Goal: Task Accomplishment & Management: Complete application form

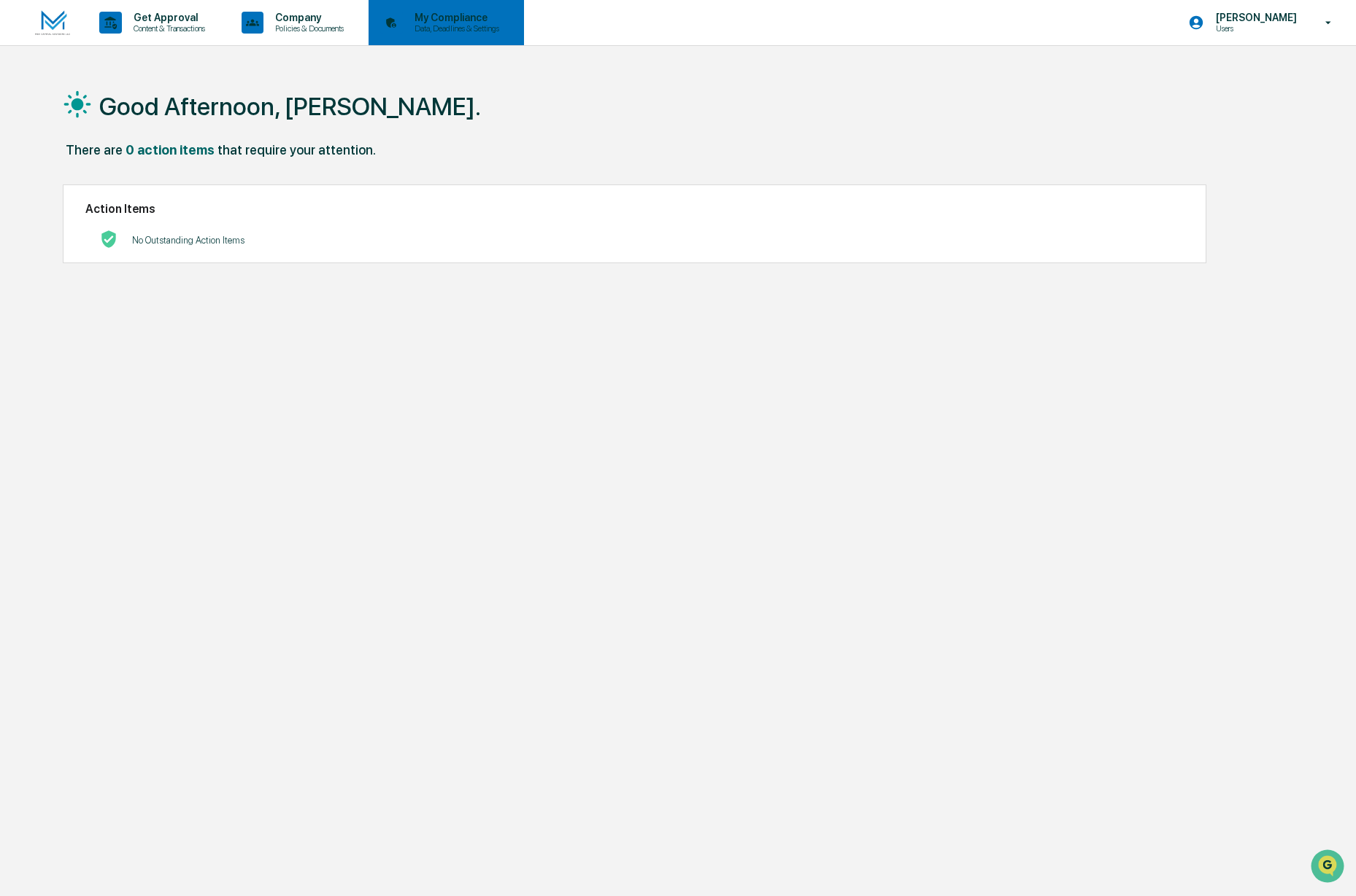
click at [462, 35] on div "My Compliance Data, Deadlines & Settings" at bounding box center [444, 22] width 141 height 45
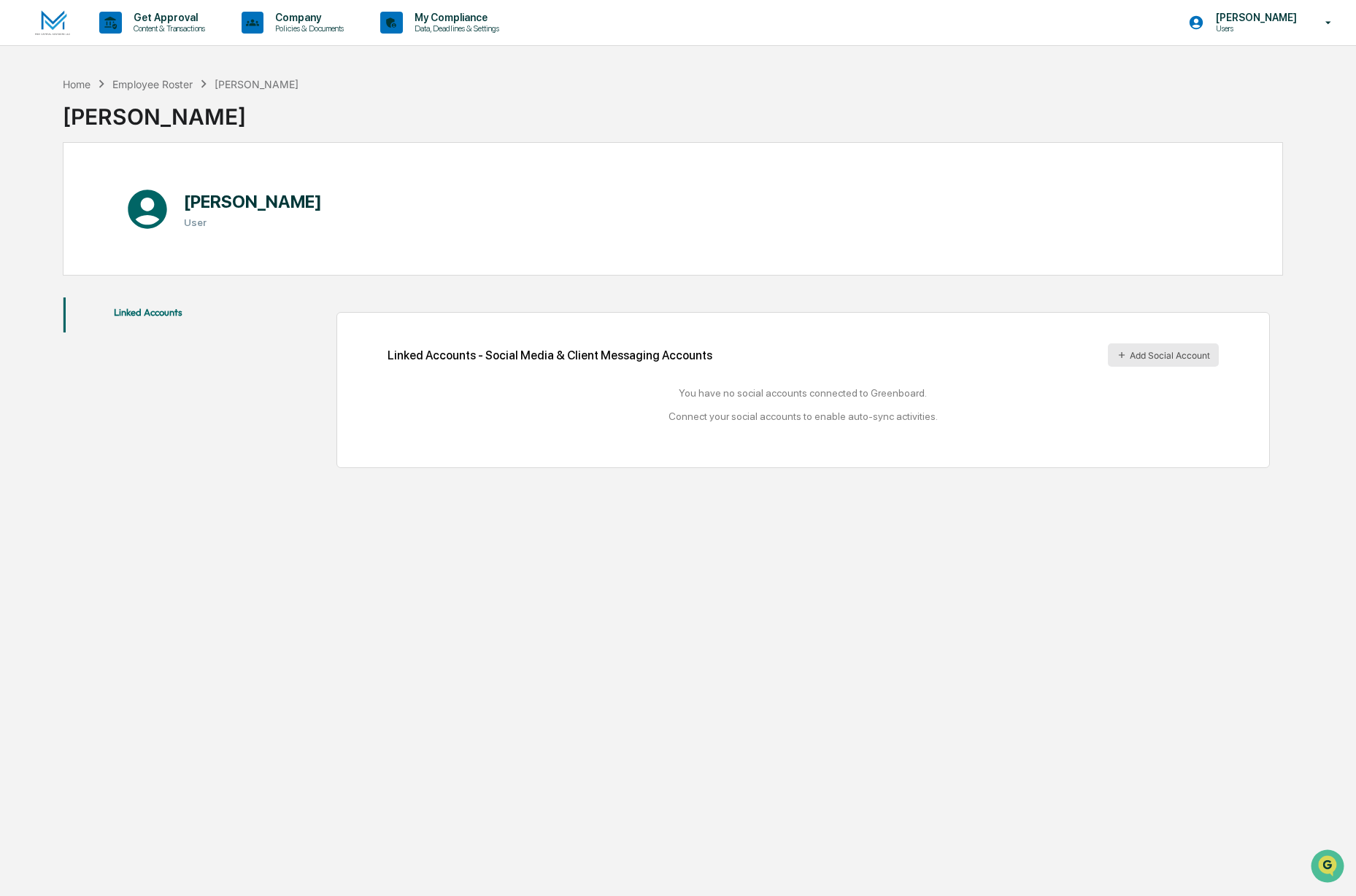
click at [1140, 357] on button "Add Social Account" at bounding box center [1163, 355] width 111 height 23
click at [322, 35] on div "Company Policies & Documents" at bounding box center [298, 22] width 125 height 45
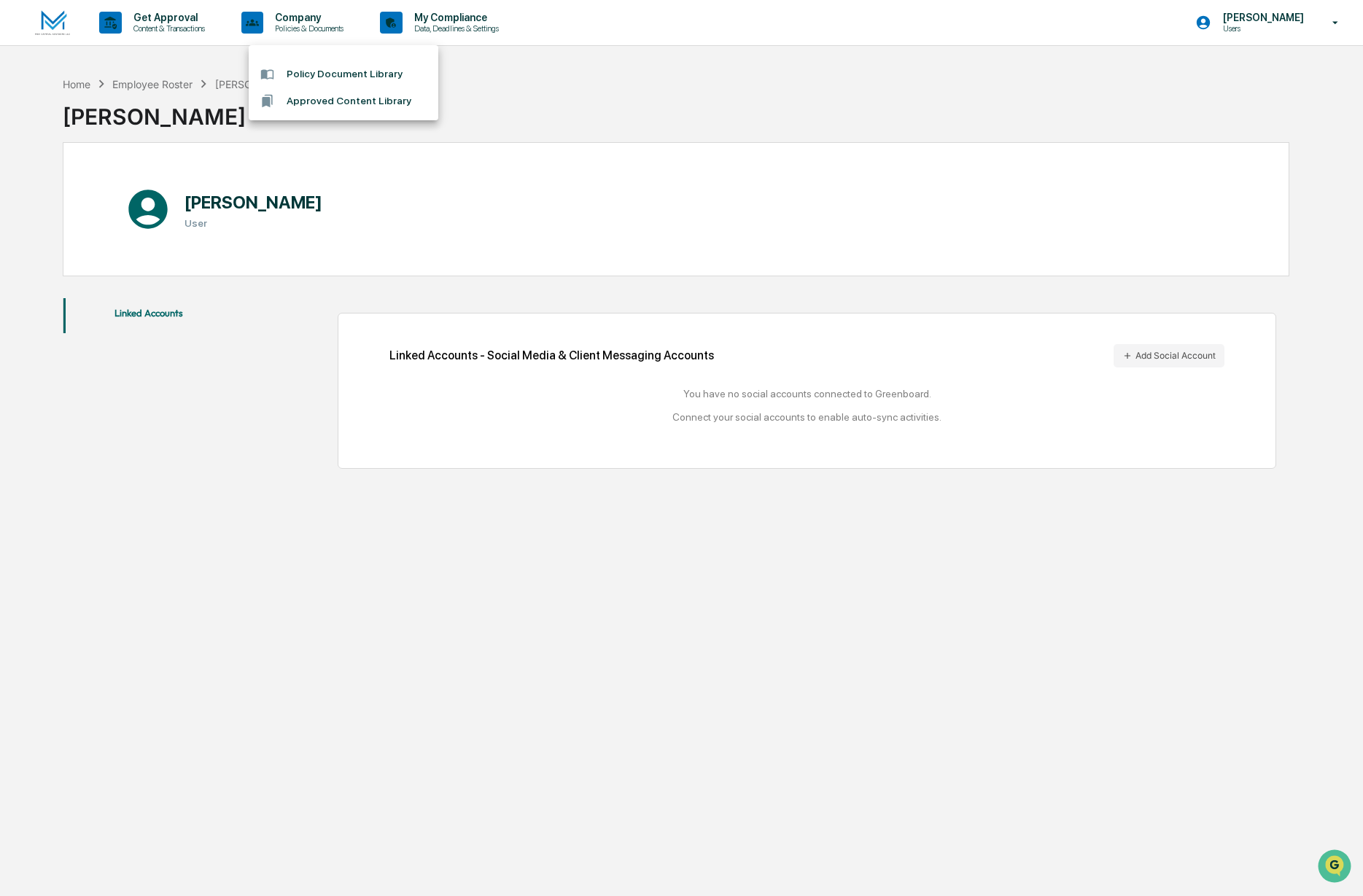
click at [318, 100] on li "Approved Content Library" at bounding box center [343, 101] width 190 height 27
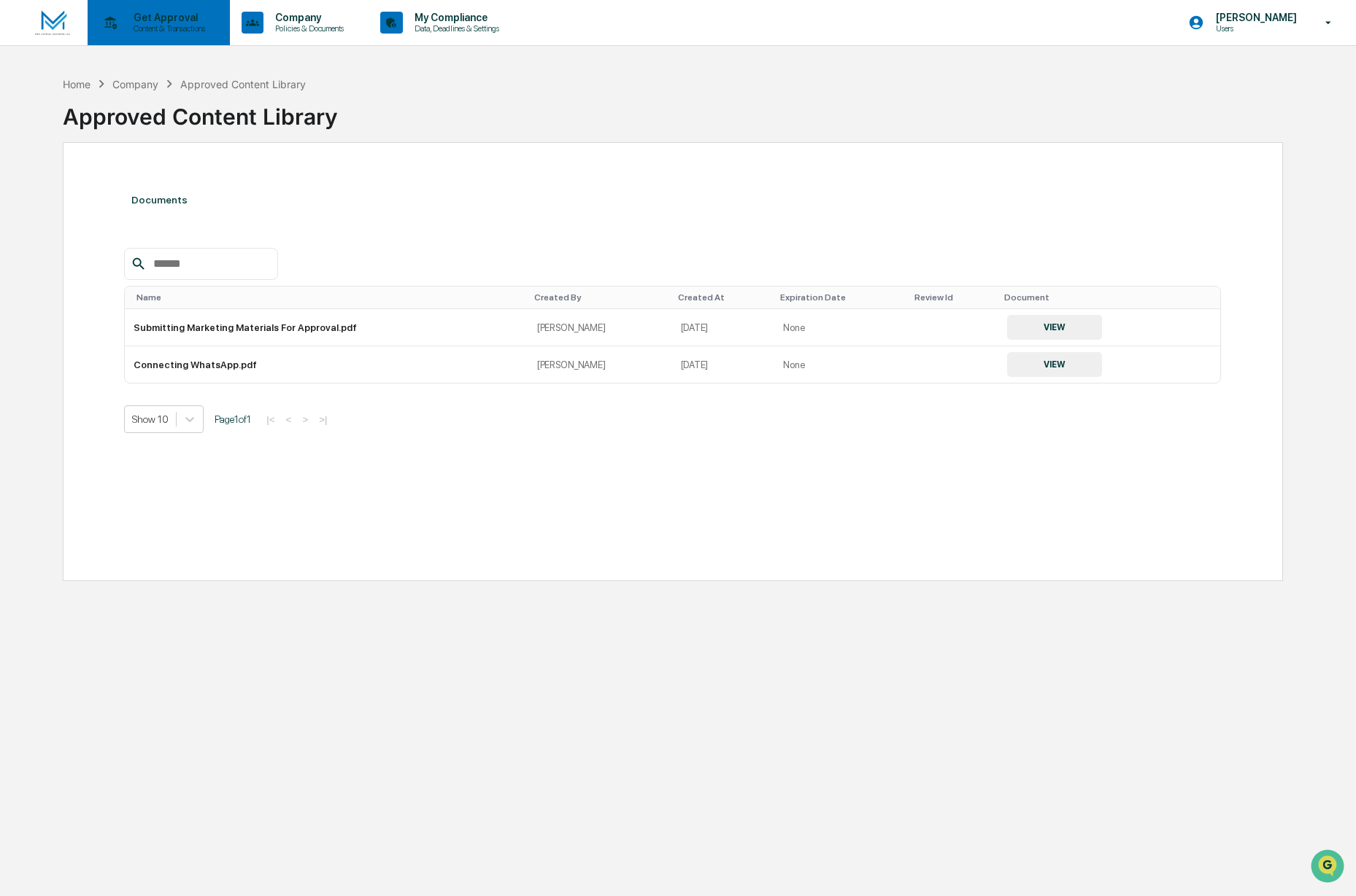
click at [169, 29] on p "Content & Transactions" at bounding box center [167, 28] width 90 height 11
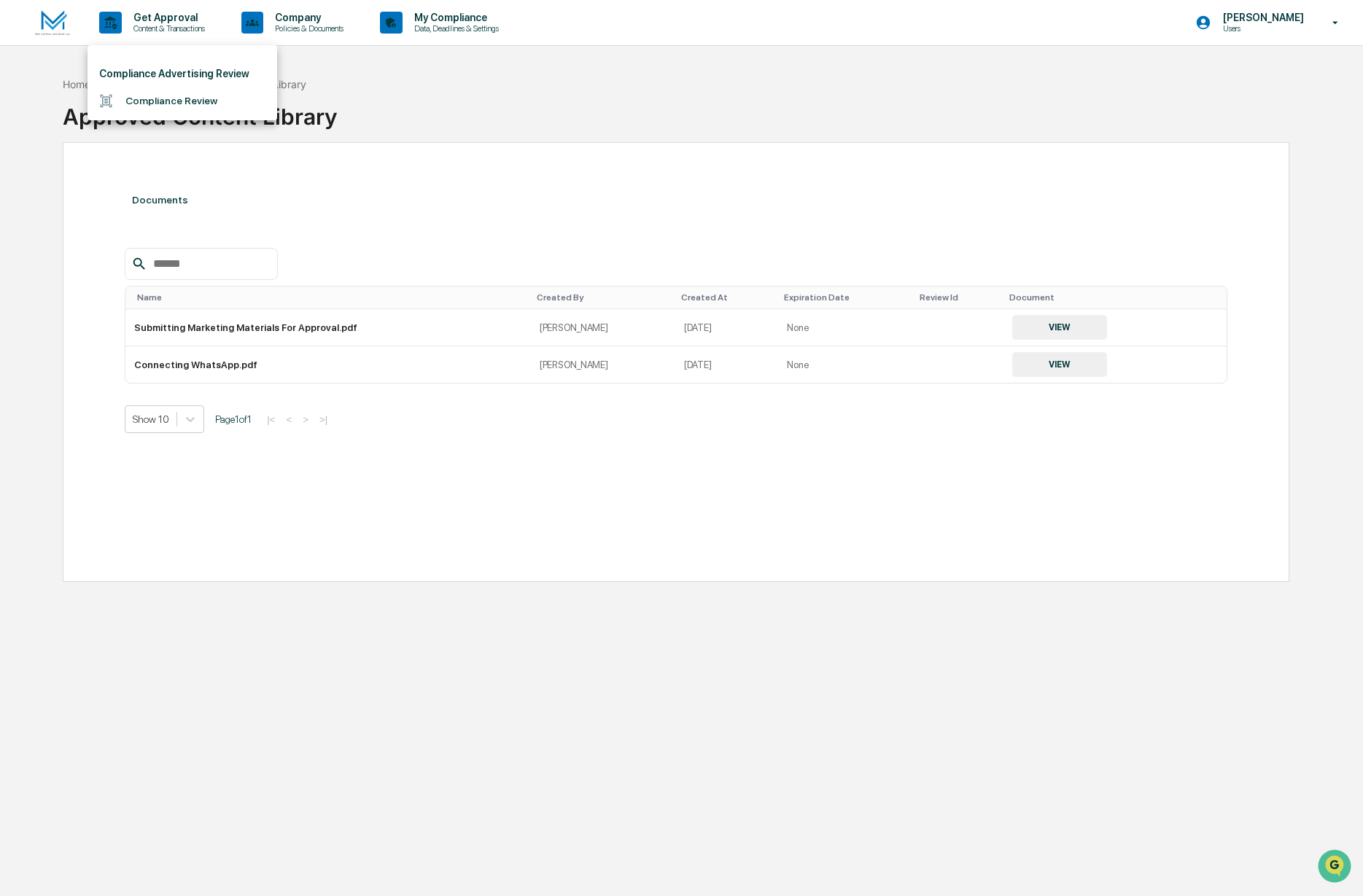
click at [600, 105] on div at bounding box center [681, 448] width 1363 height 896
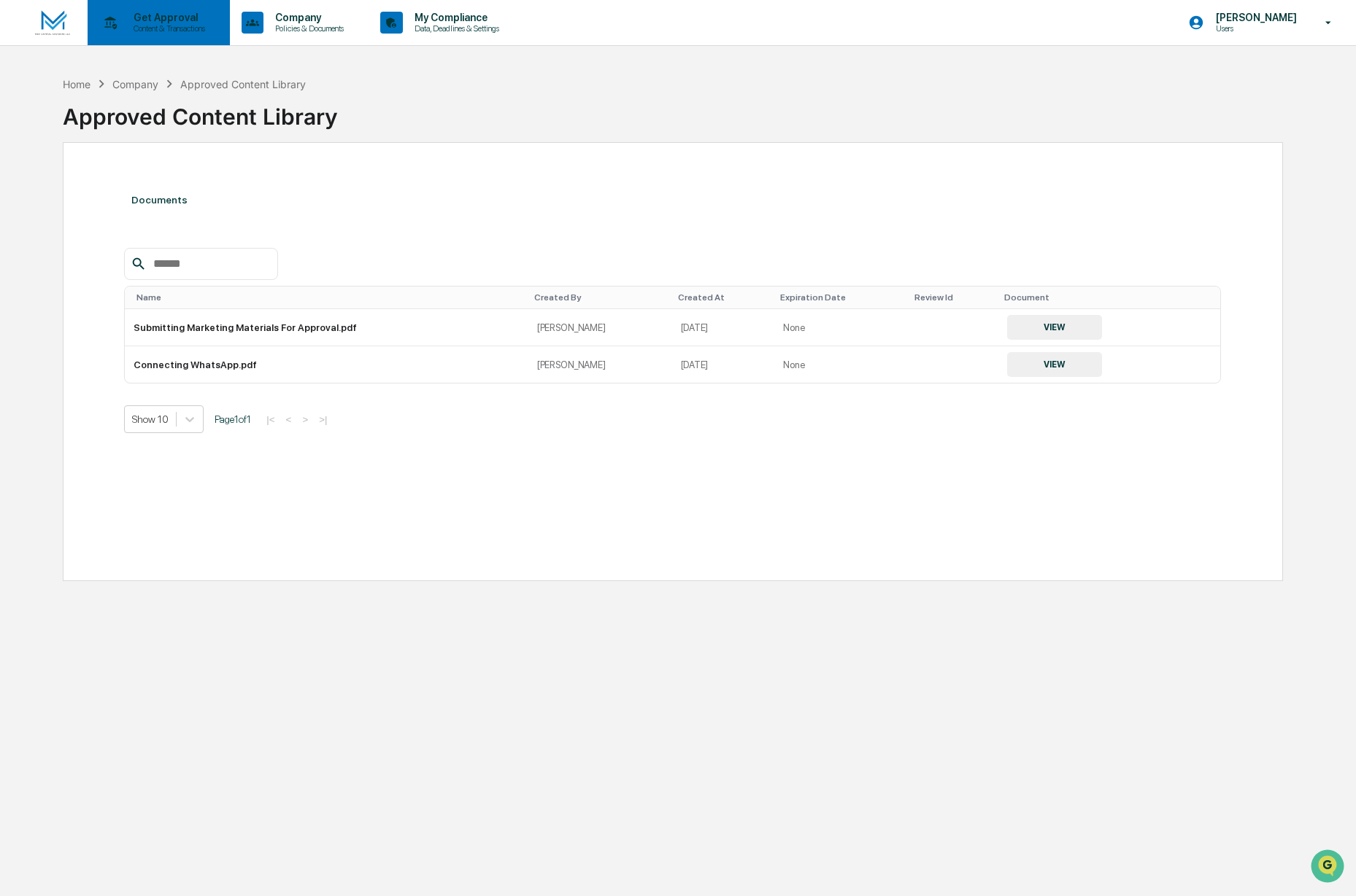
click at [155, 32] on p "Content & Transactions" at bounding box center [167, 28] width 90 height 11
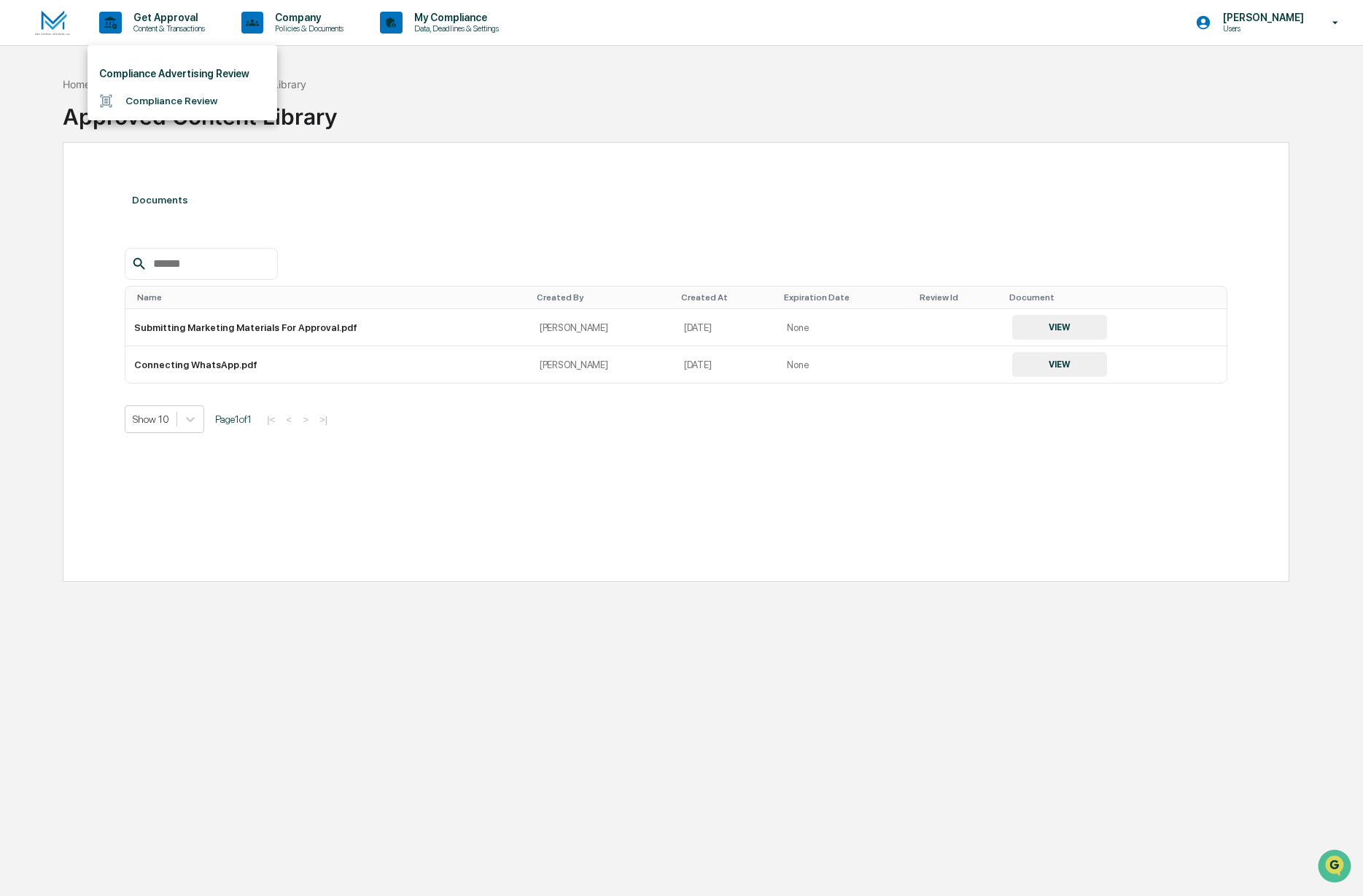
click at [169, 99] on li "Compliance Review" at bounding box center [182, 101] width 190 height 27
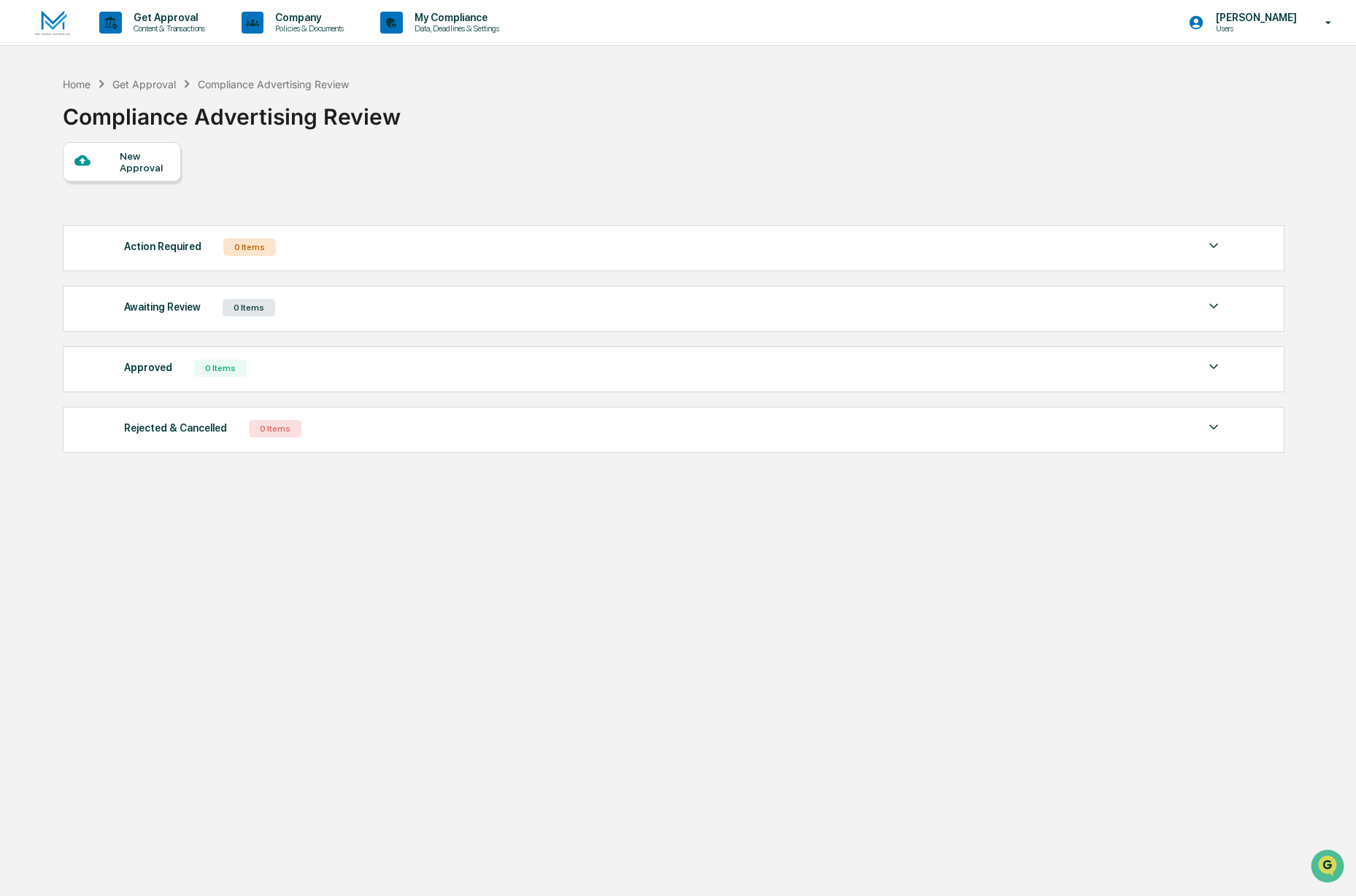
click at [134, 176] on div "New Approval" at bounding box center [121, 161] width 118 height 39
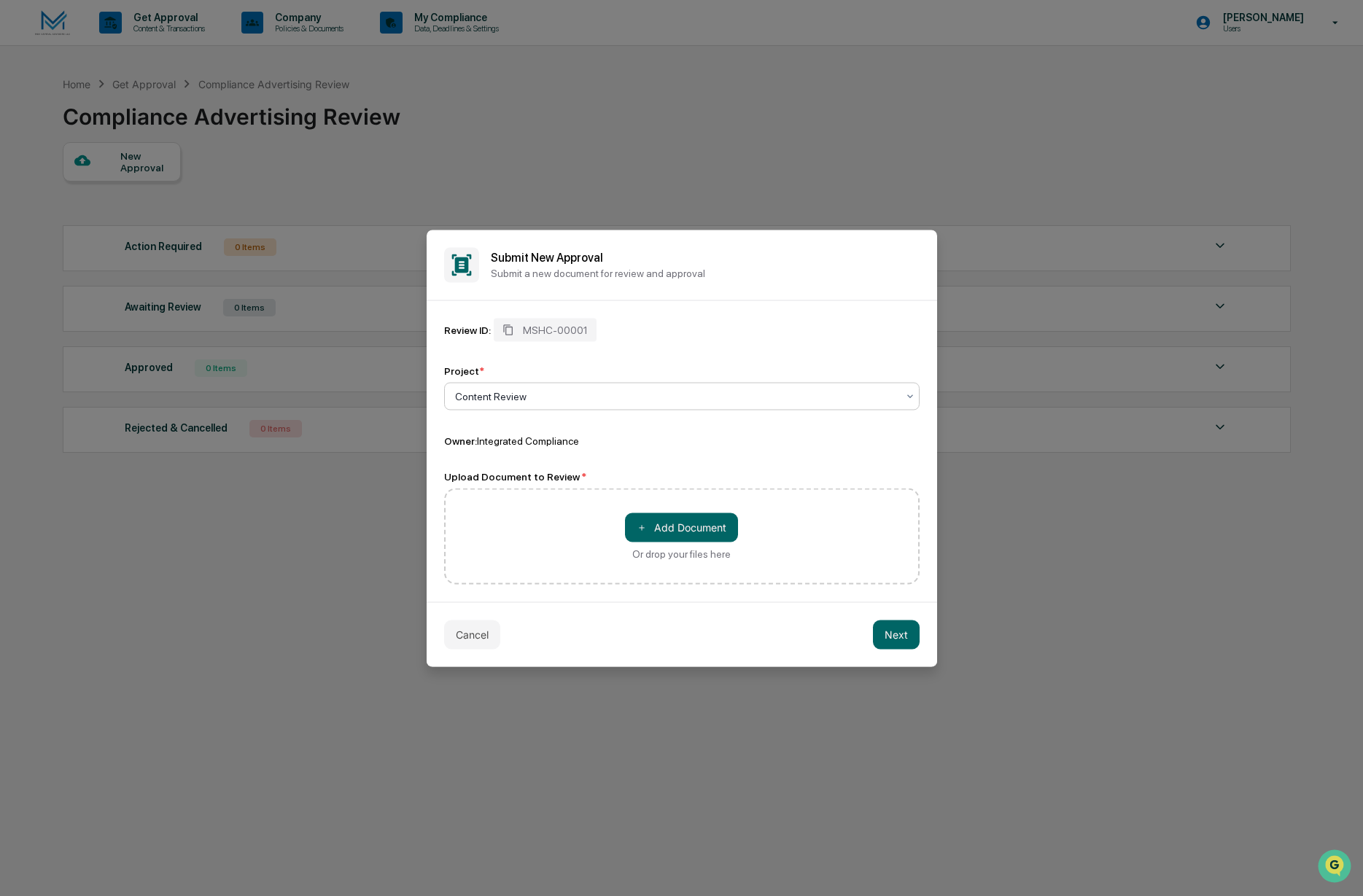
click at [540, 398] on div at bounding box center [675, 395] width 442 height 14
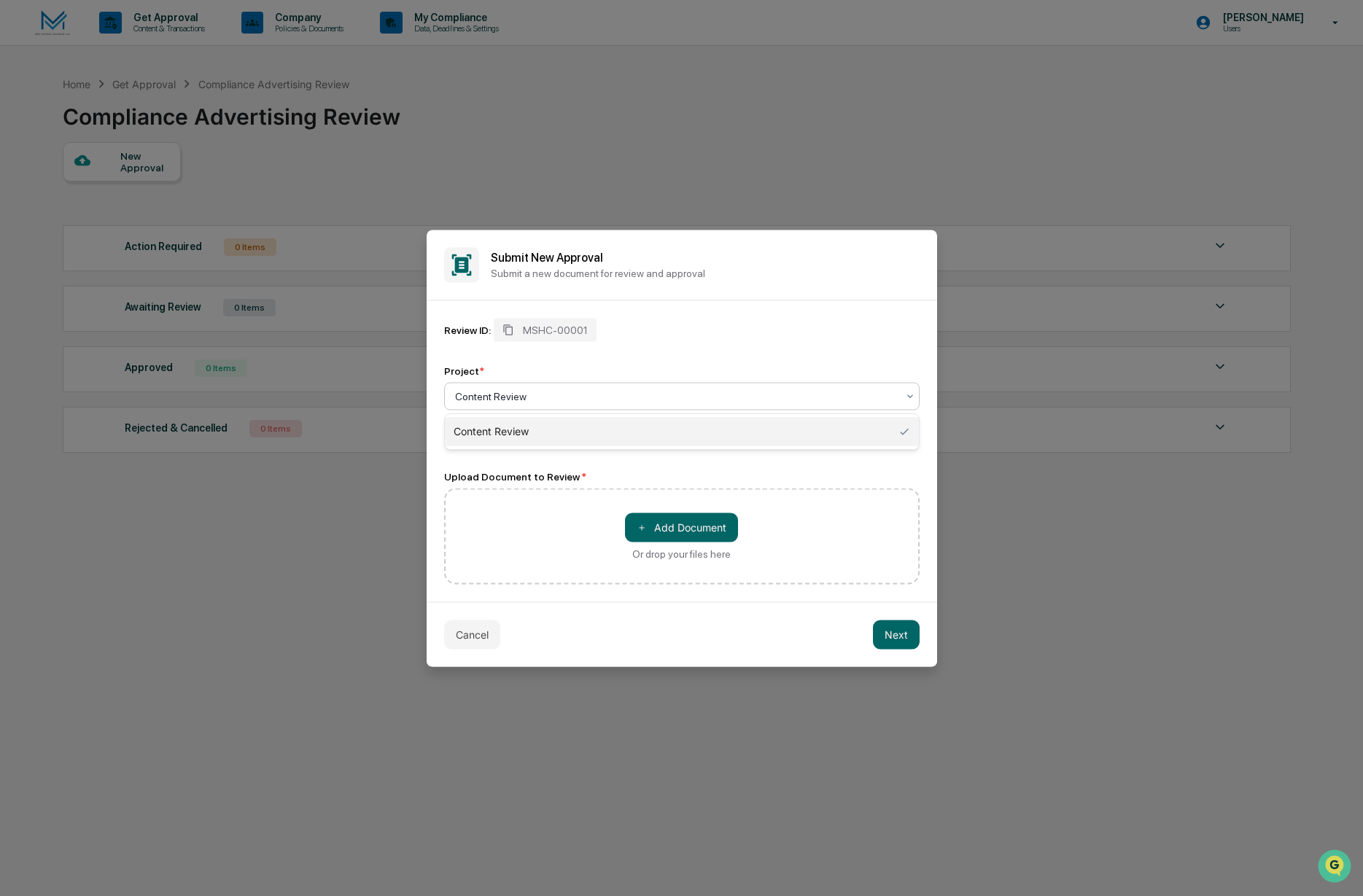
click at [531, 429] on div "Content Review" at bounding box center [682, 432] width 474 height 29
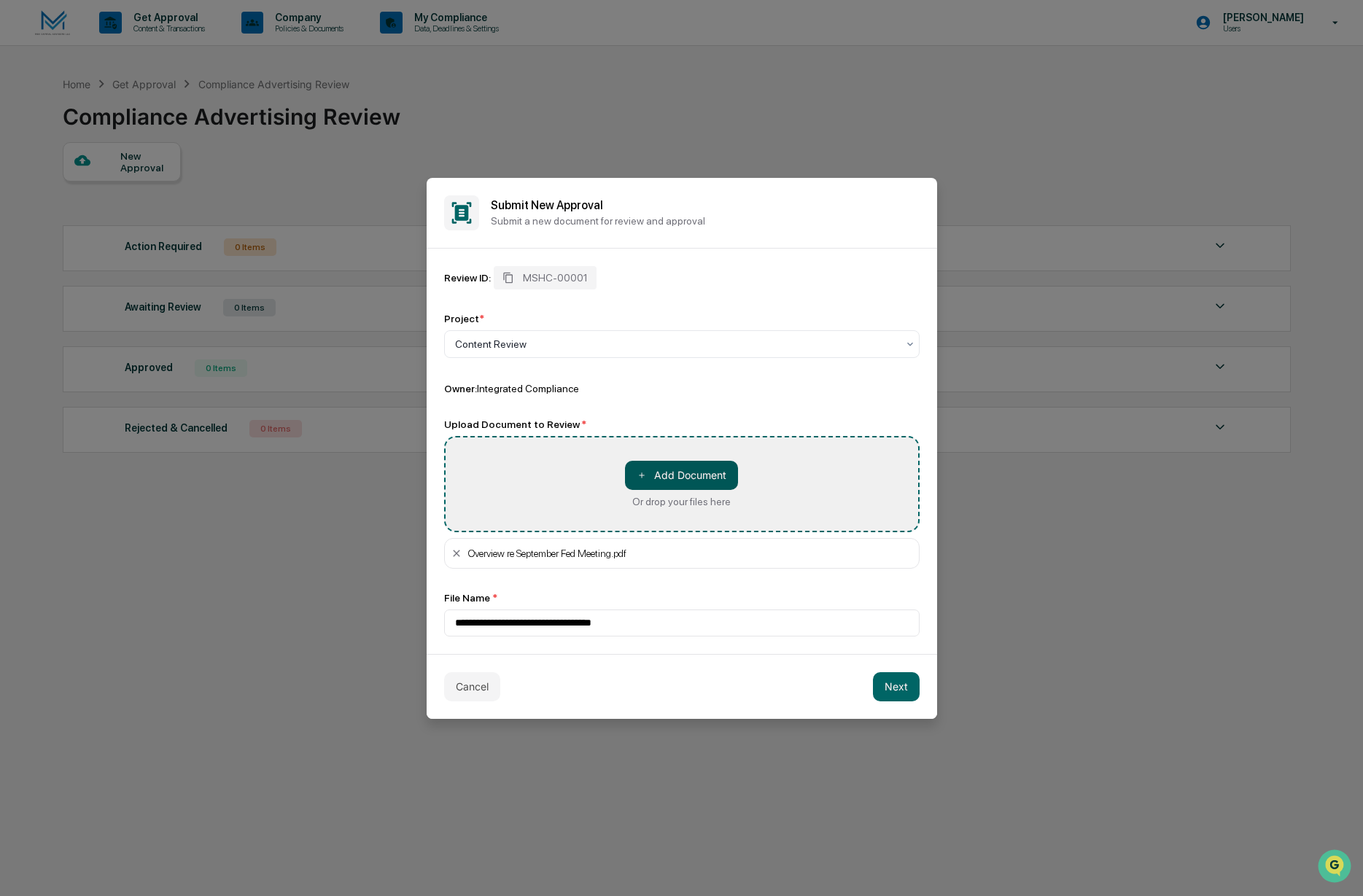
type input "**********"
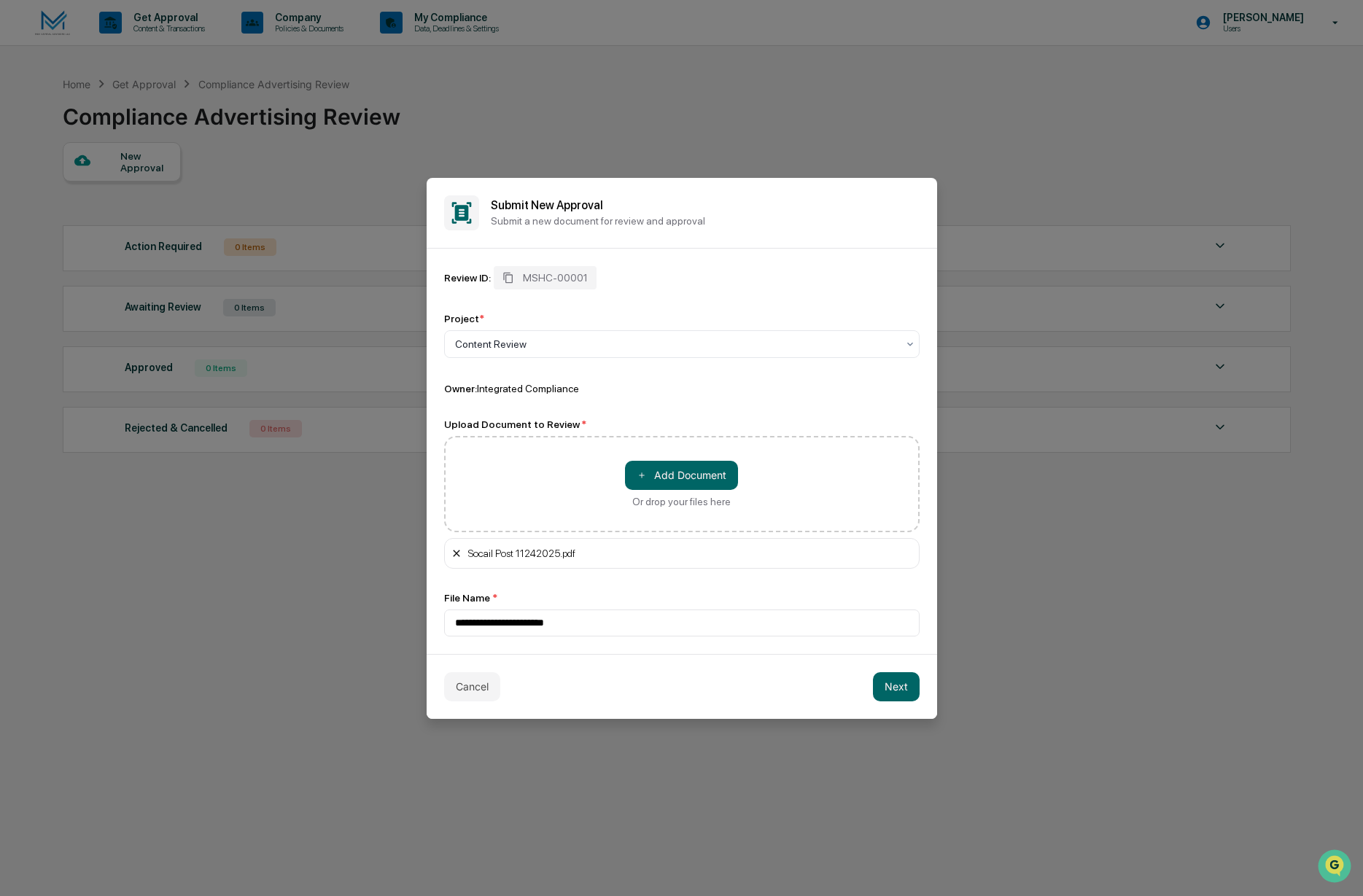
click at [457, 557] on icon at bounding box center [457, 554] width 12 height 12
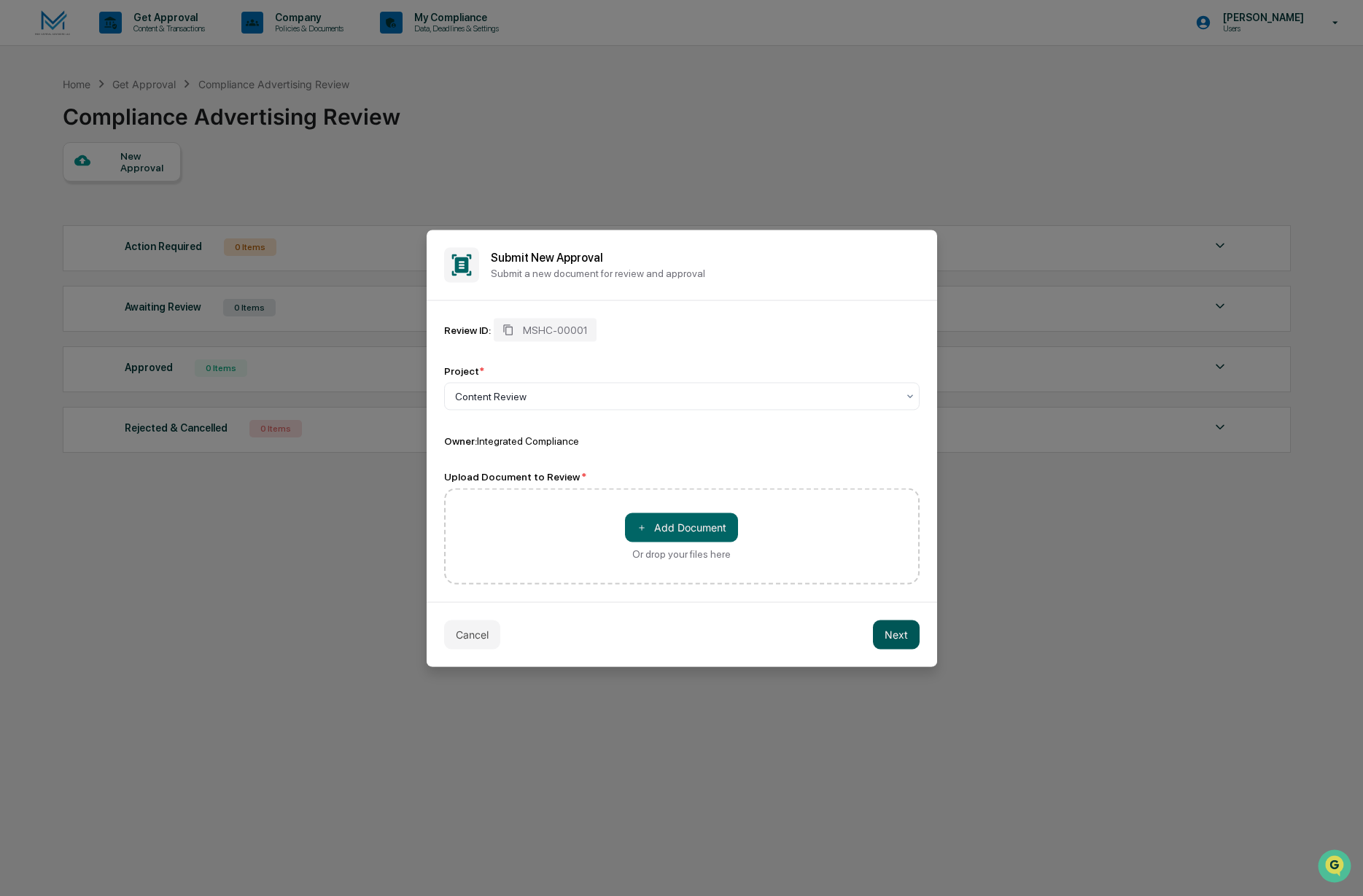
click at [900, 635] on button "Next" at bounding box center [896, 634] width 47 height 29
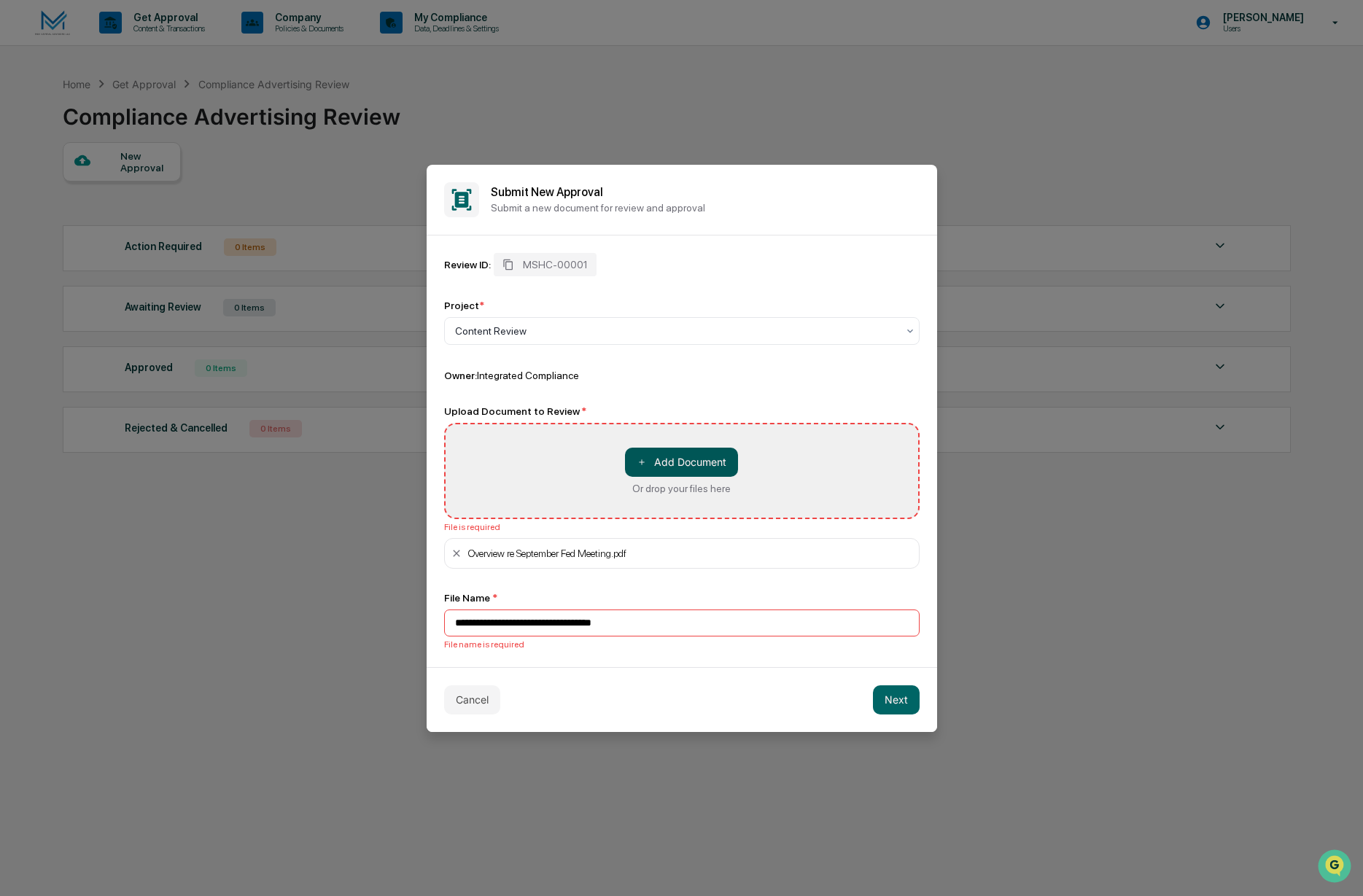
type input "**********"
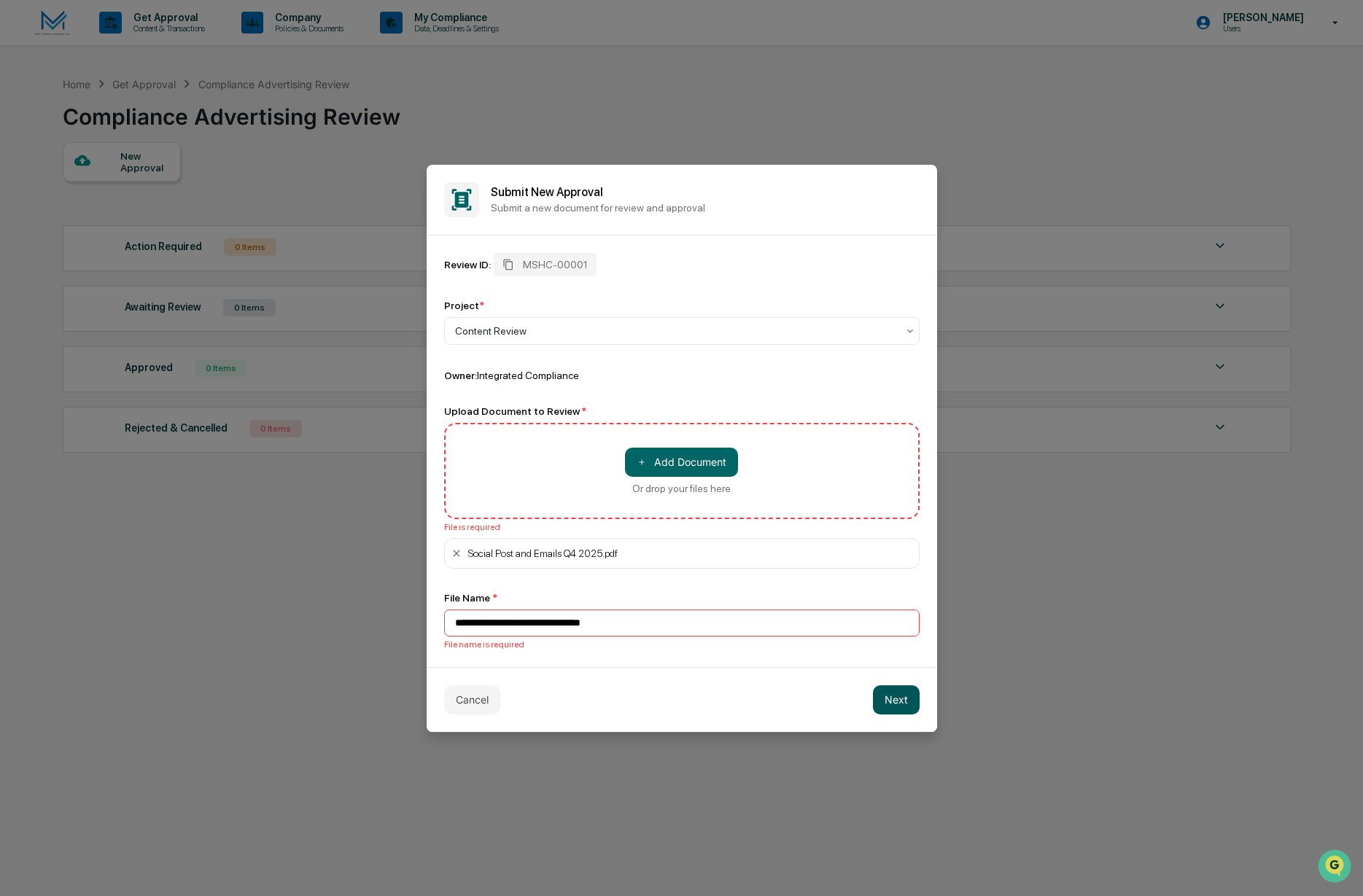
click at [895, 696] on button "Next" at bounding box center [896, 700] width 47 height 29
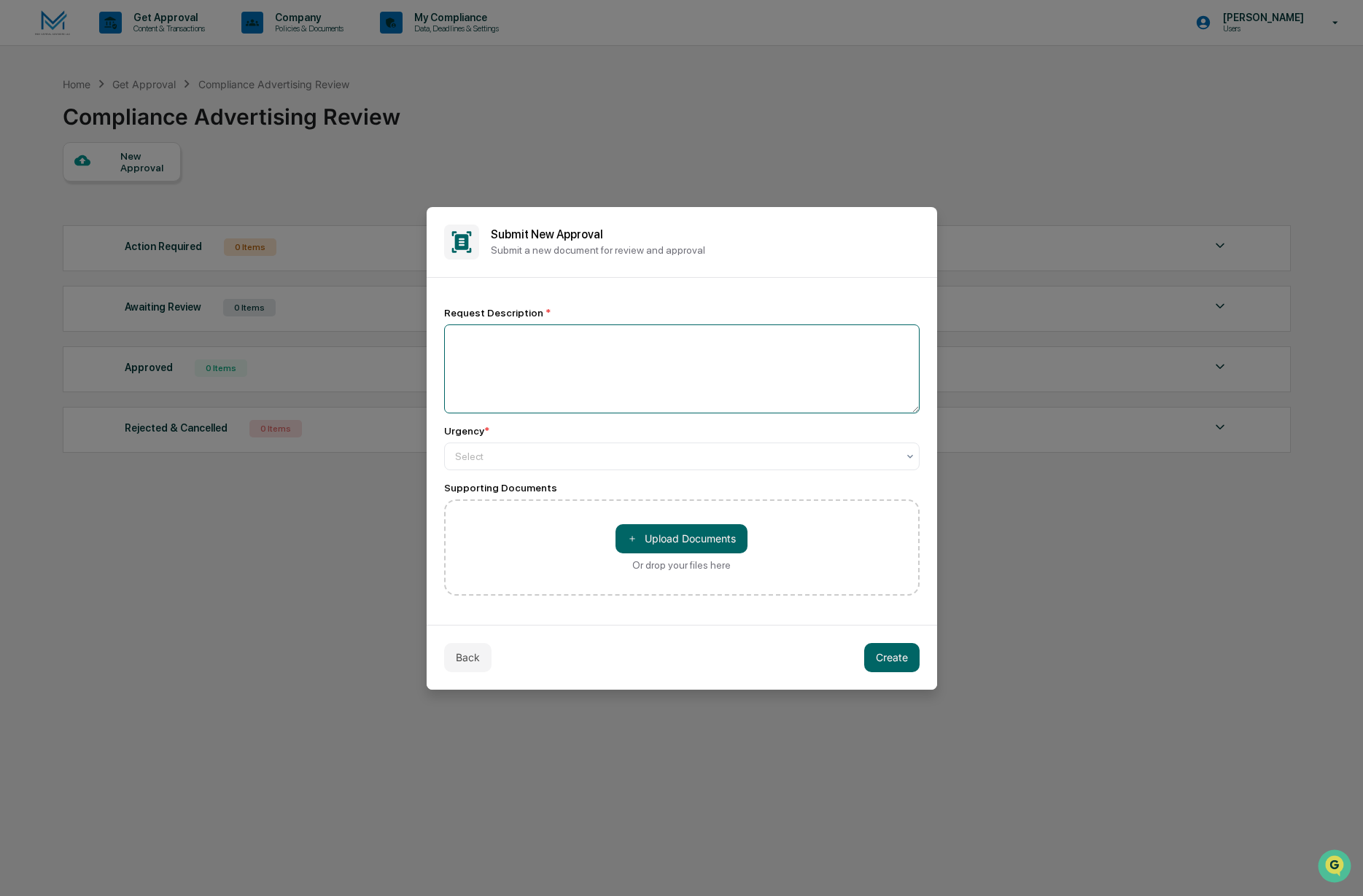
click at [588, 373] on textarea at bounding box center [682, 368] width 476 height 89
type textarea "**********"
click at [596, 464] on div "Select" at bounding box center [676, 456] width 457 height 20
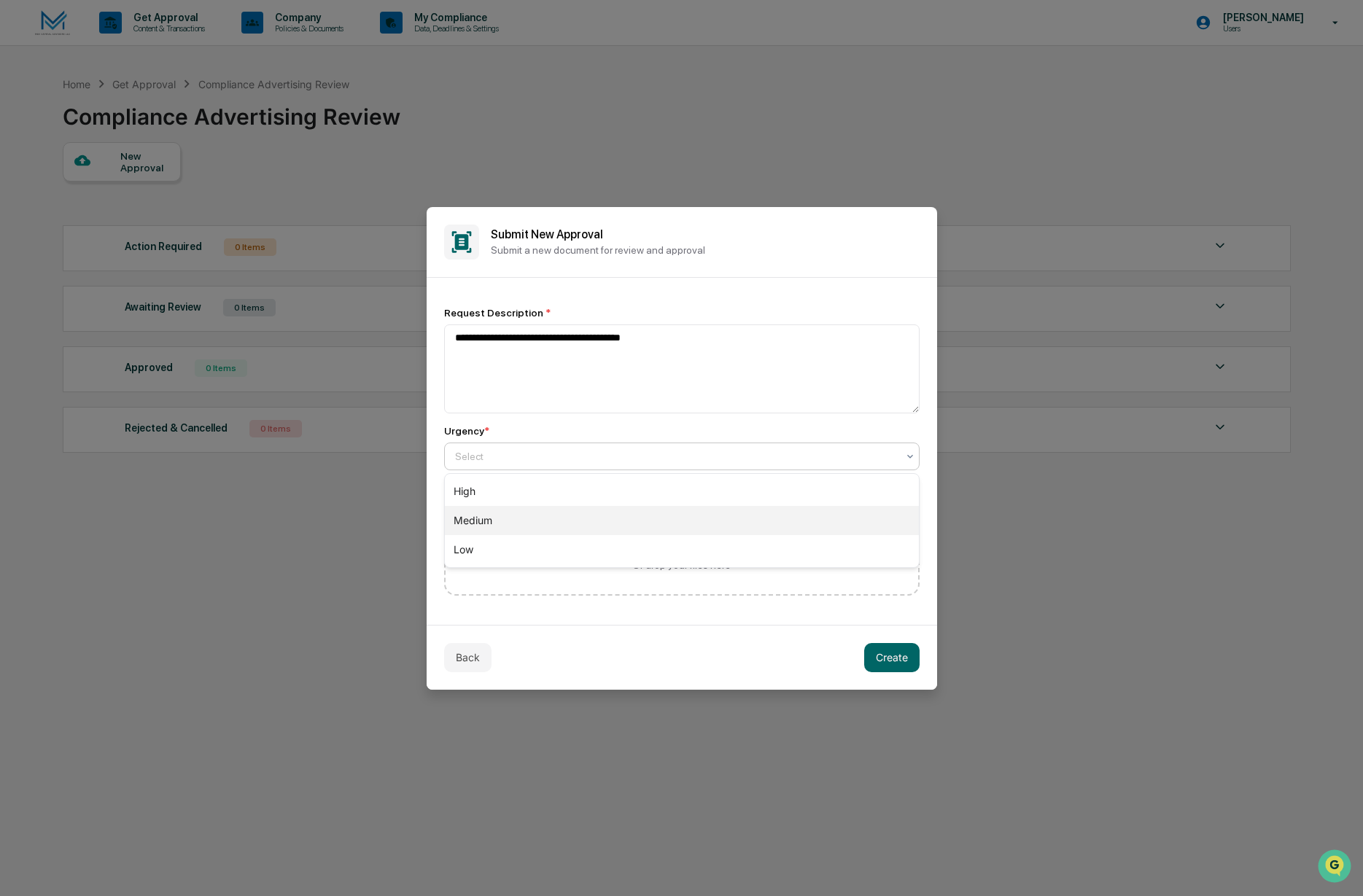
click at [560, 512] on div "Medium" at bounding box center [682, 521] width 474 height 29
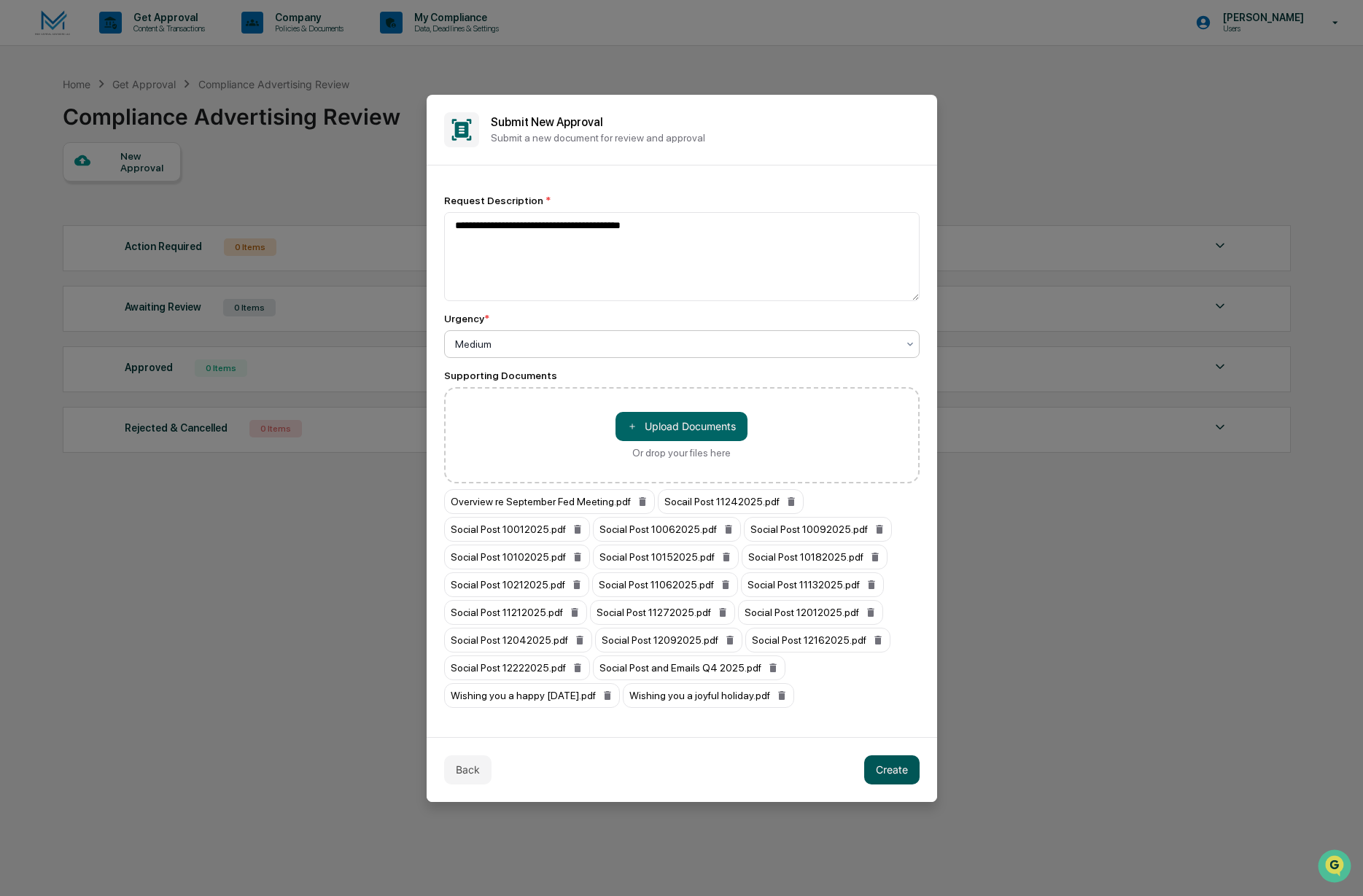
click at [892, 773] on button "Create" at bounding box center [892, 770] width 56 height 29
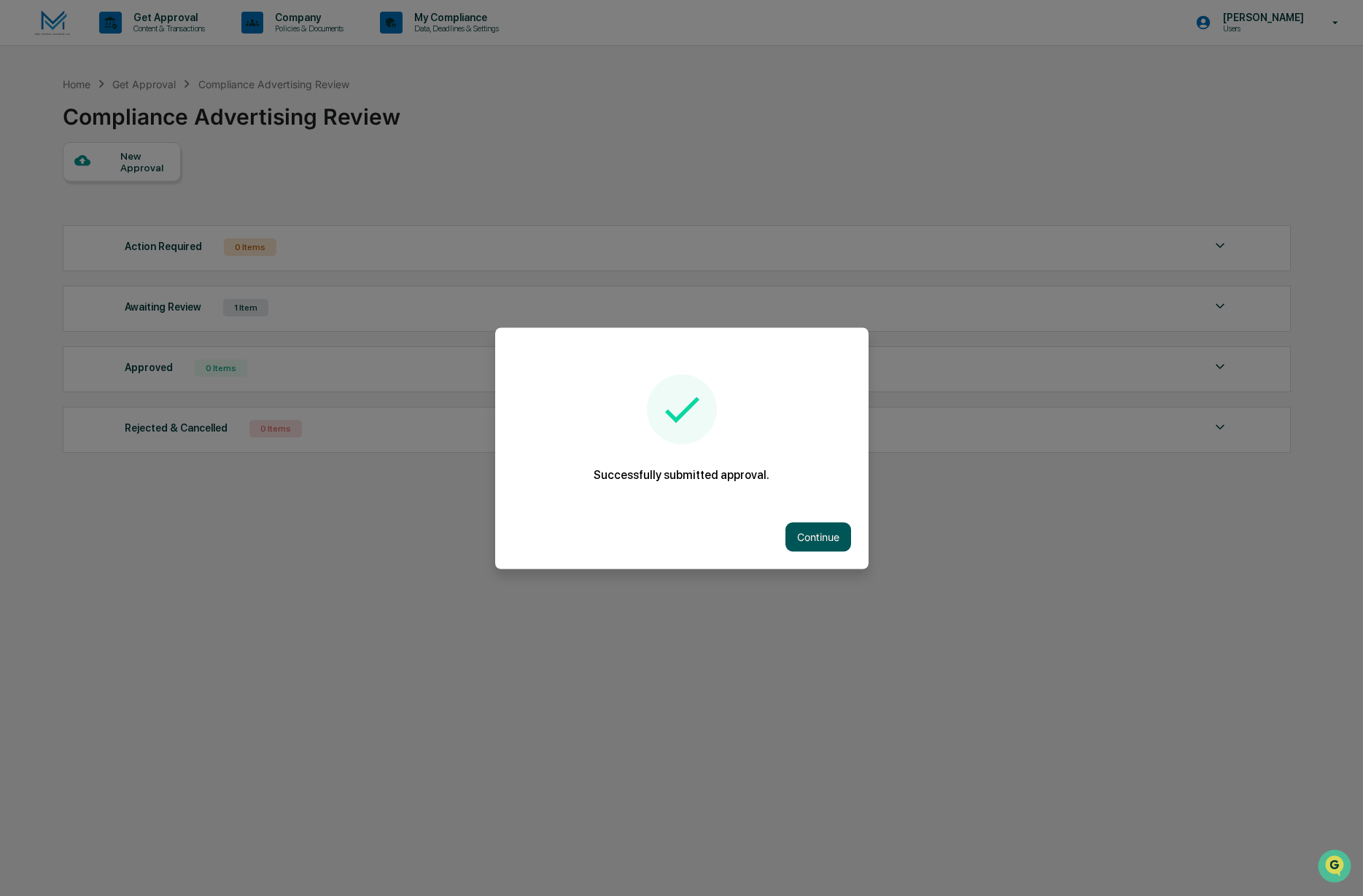
click at [804, 525] on button "Continue" at bounding box center [818, 536] width 65 height 29
